Goal: Information Seeking & Learning: Learn about a topic

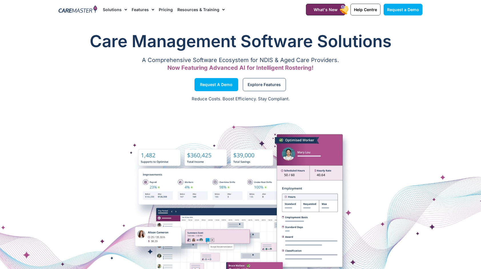
click at [123, 9] on span "Menu" at bounding box center [124, 10] width 5 height 10
click at [126, 9] on span "Menu" at bounding box center [124, 10] width 5 height 10
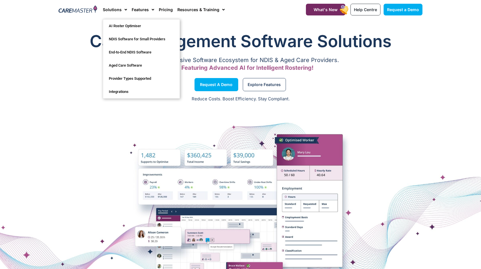
click at [218, 21] on div "Care Management Software Solutions A Comprehensive Software Ecosystem for NDIS …" at bounding box center [240, 141] width 481 height 330
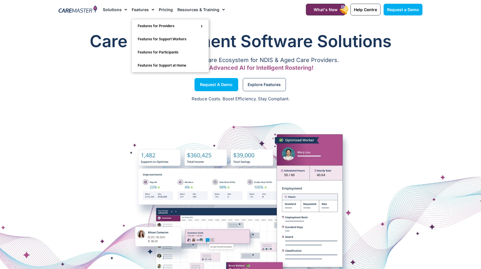
click at [147, 9] on link "Features" at bounding box center [143, 9] width 23 height 19
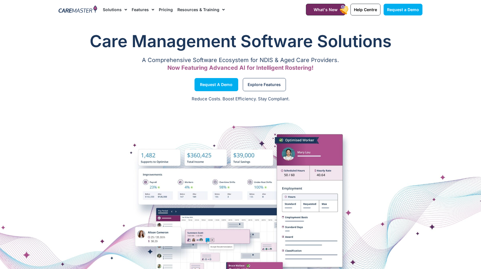
click at [171, 11] on li "Pricing" at bounding box center [166, 9] width 19 height 19
click at [168, 7] on link "Pricing" at bounding box center [166, 9] width 14 height 19
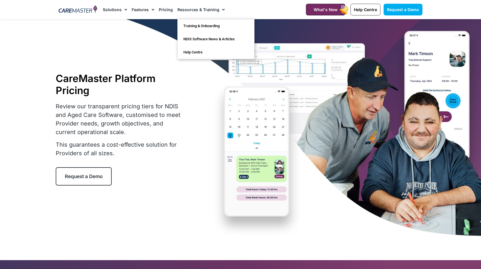
click at [183, 10] on link "Resources & Training" at bounding box center [200, 9] width 47 height 19
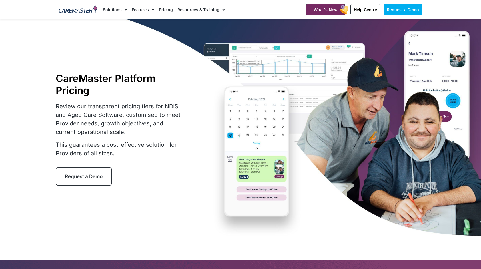
click at [169, 7] on link "Pricing" at bounding box center [166, 9] width 14 height 19
click at [163, 11] on link "Pricing" at bounding box center [166, 9] width 14 height 19
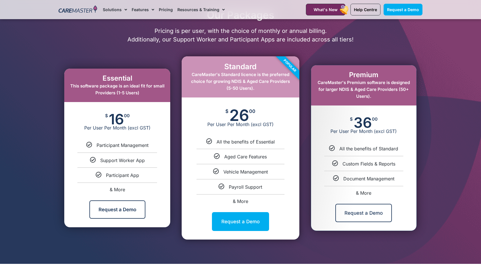
scroll to position [257, 0]
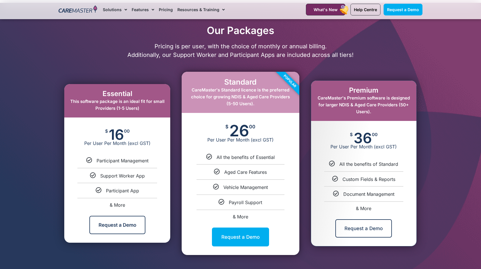
click at [244, 217] on span "& More" at bounding box center [240, 217] width 15 height 6
select select "****"
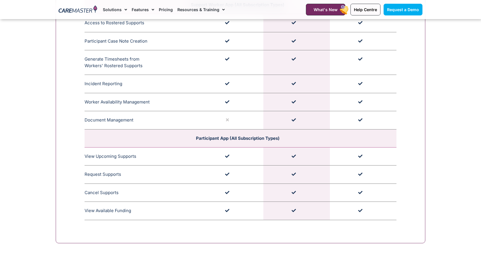
scroll to position [1574, 0]
